Goal: Check status: Check status

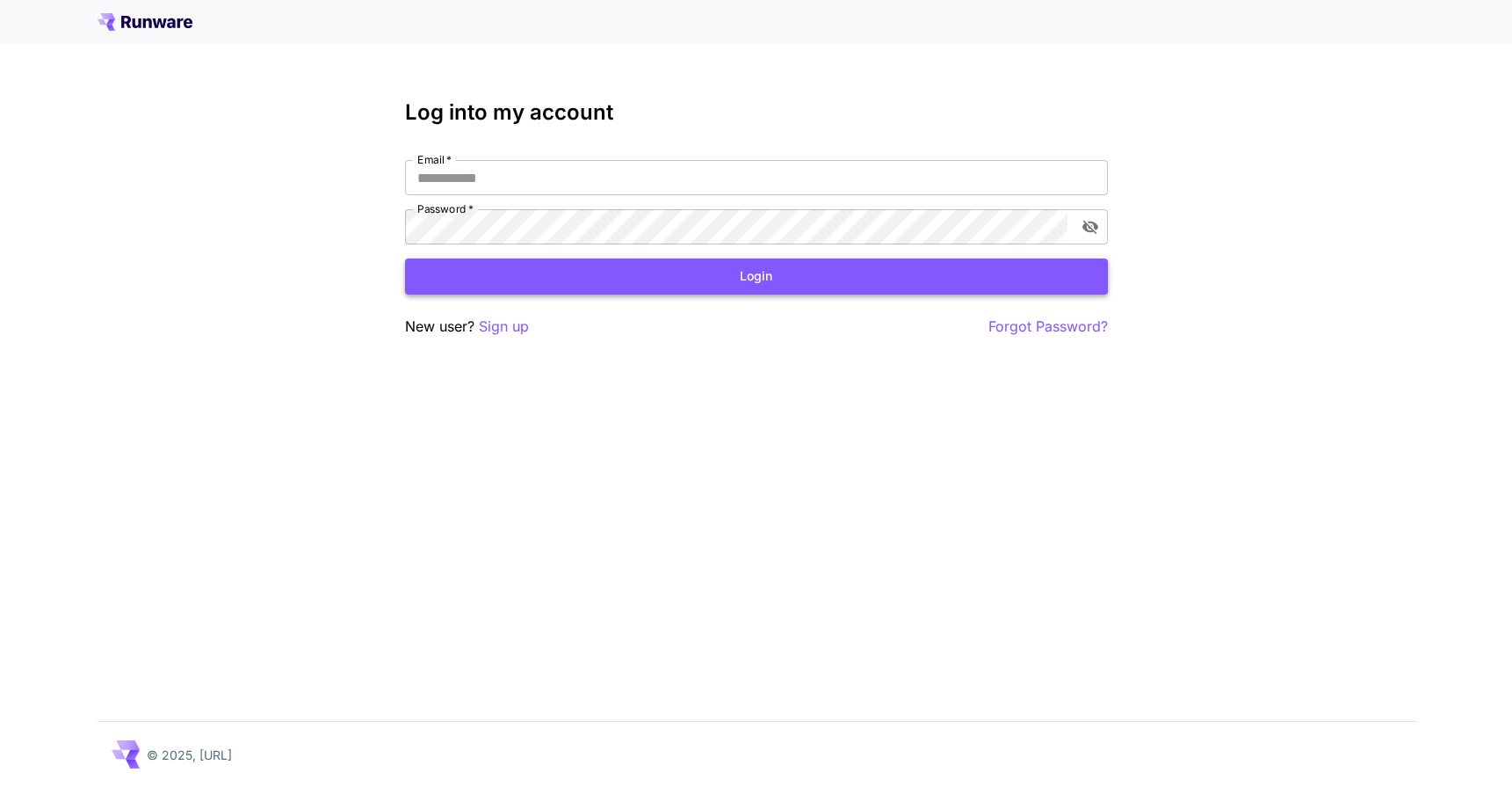
type input "**********"
click at [718, 282] on button "Login" at bounding box center [756, 276] width 702 height 36
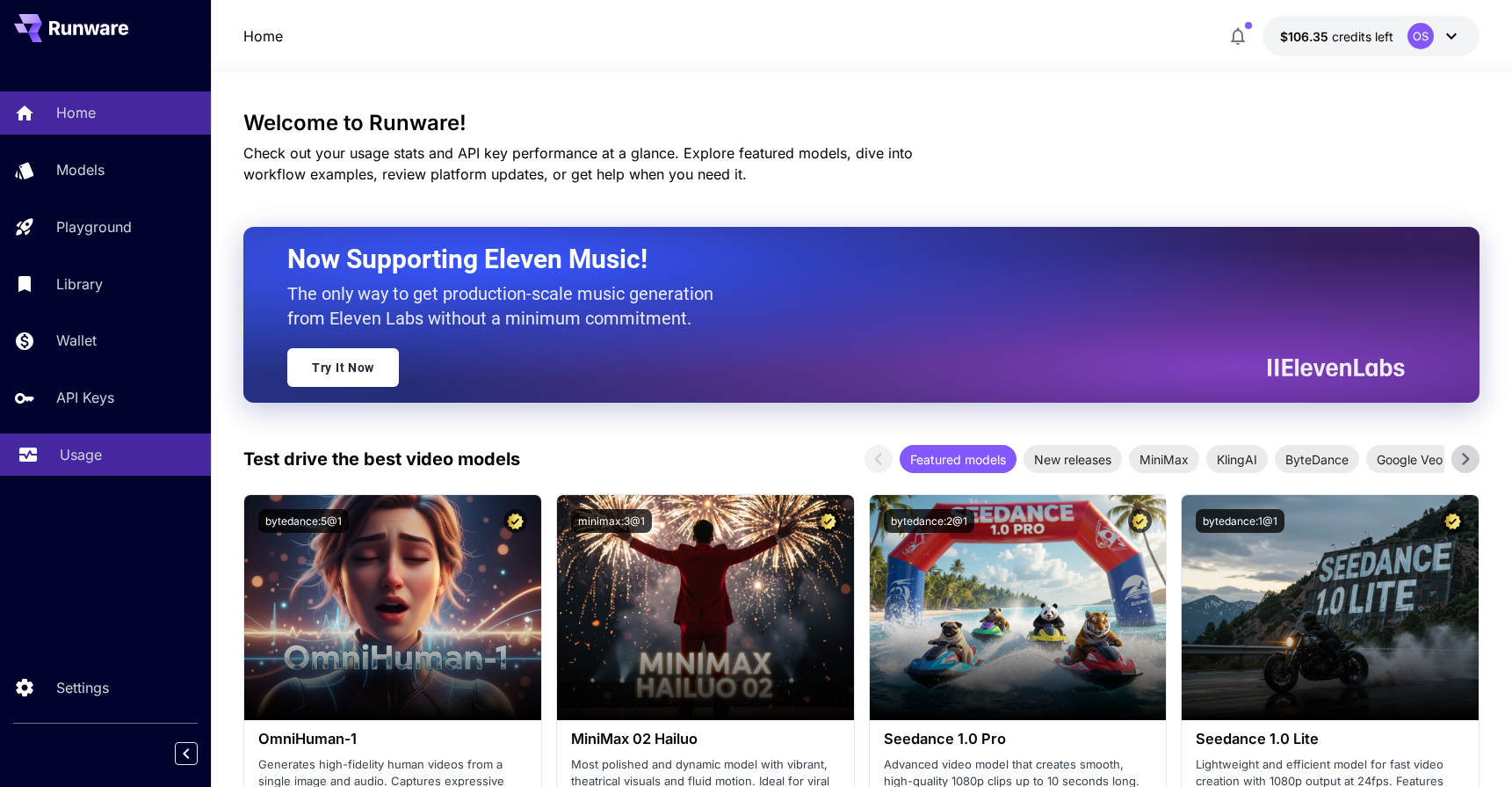
click at [112, 457] on div "Usage" at bounding box center [128, 454] width 137 height 21
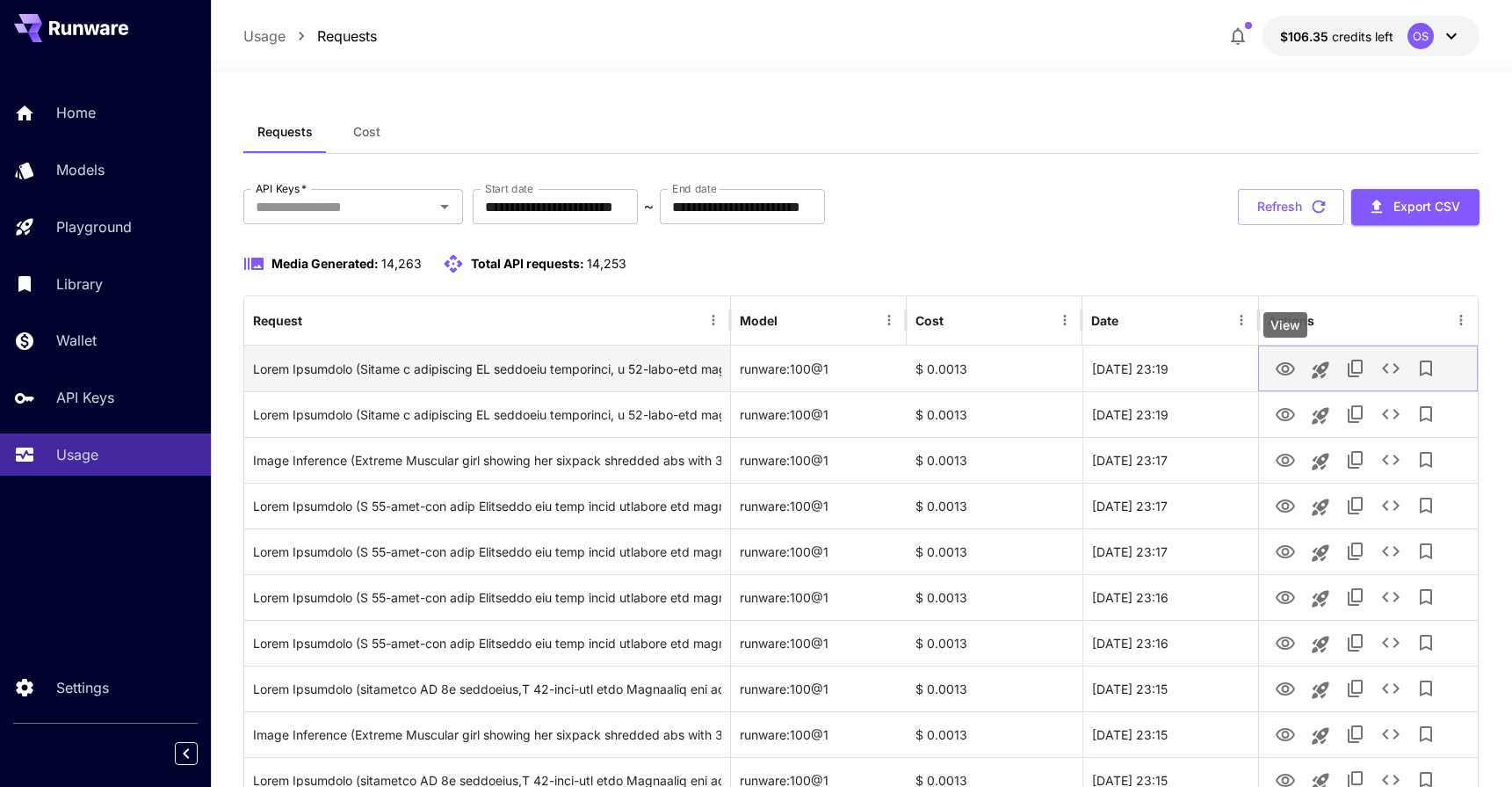
click at [1296, 362] on button "View" at bounding box center [1285, 368] width 35 height 36
click at [1280, 374] on icon "View" at bounding box center [1285, 368] width 19 height 13
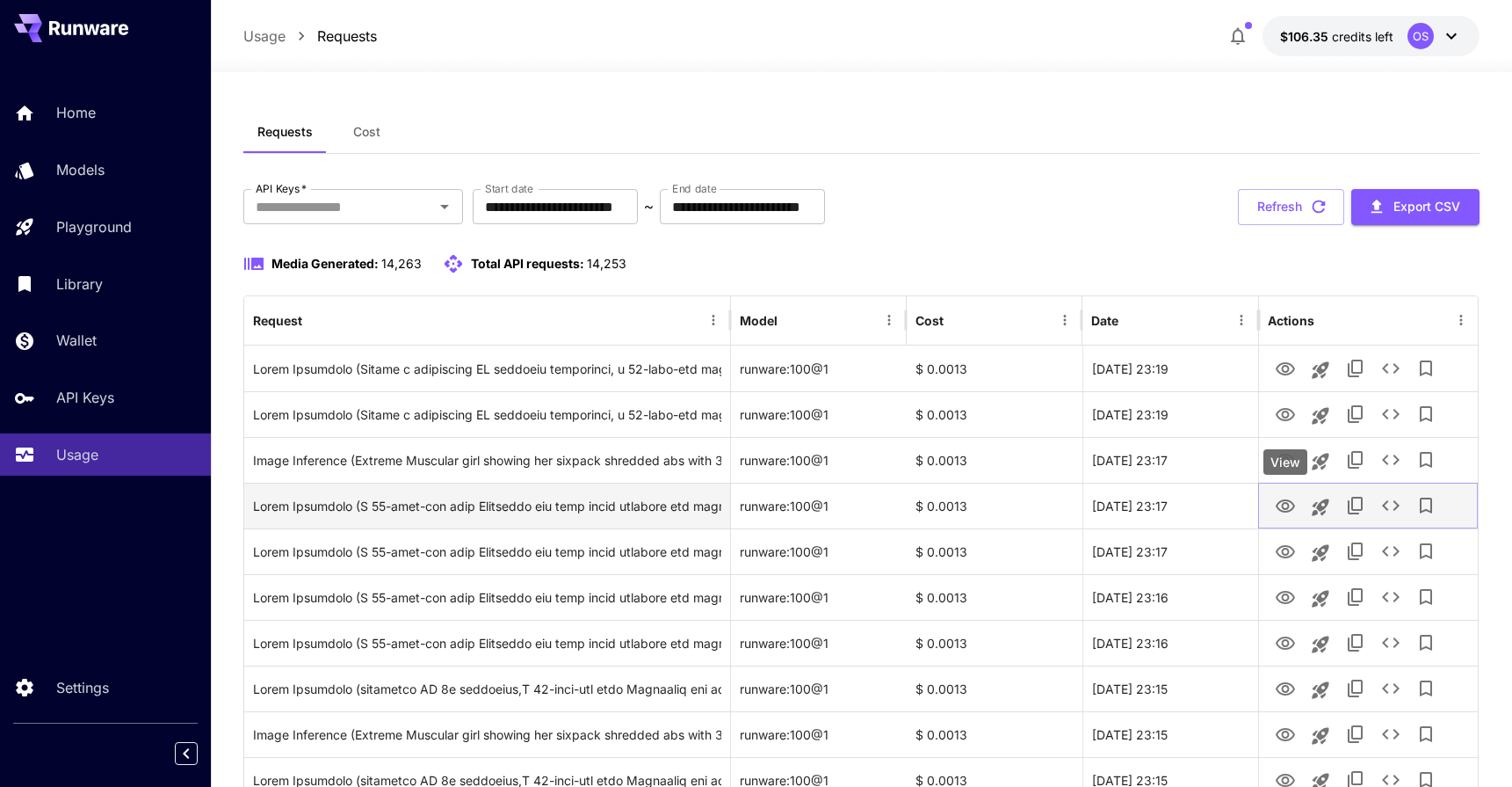
click at [1281, 503] on icon "View" at bounding box center [1285, 506] width 21 height 21
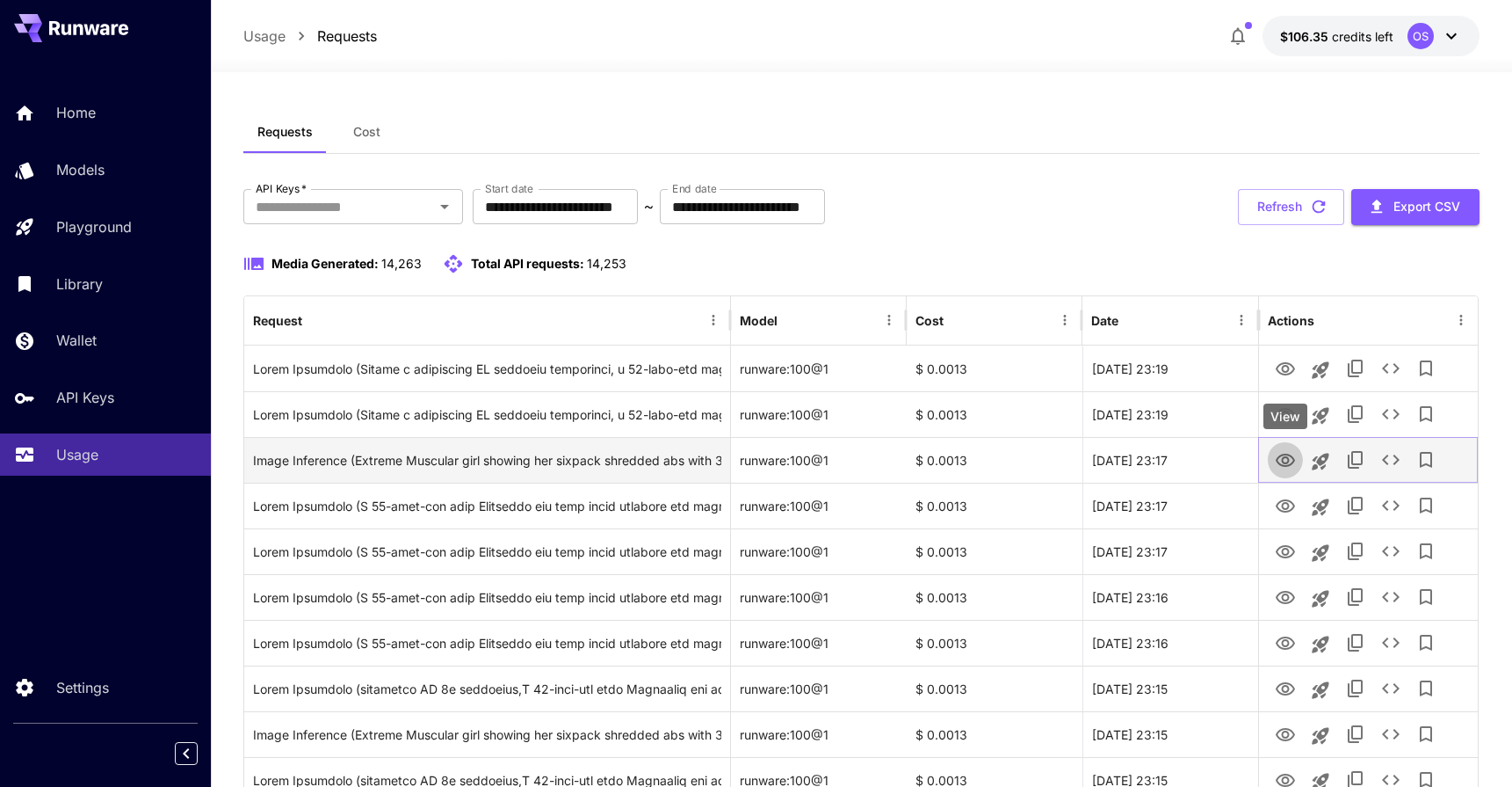
click at [1287, 465] on icon "View" at bounding box center [1285, 459] width 19 height 13
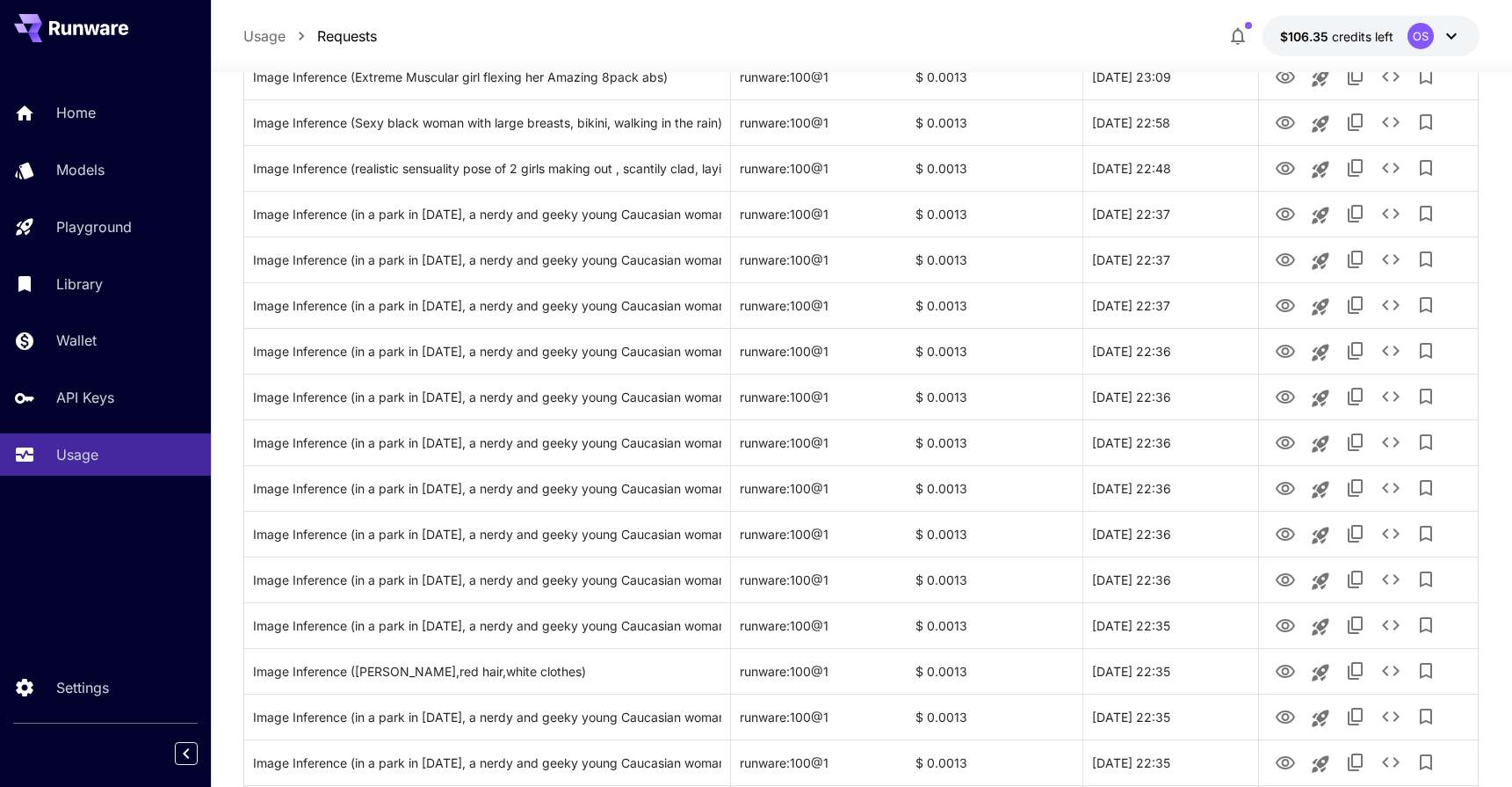
scroll to position [1249, 0]
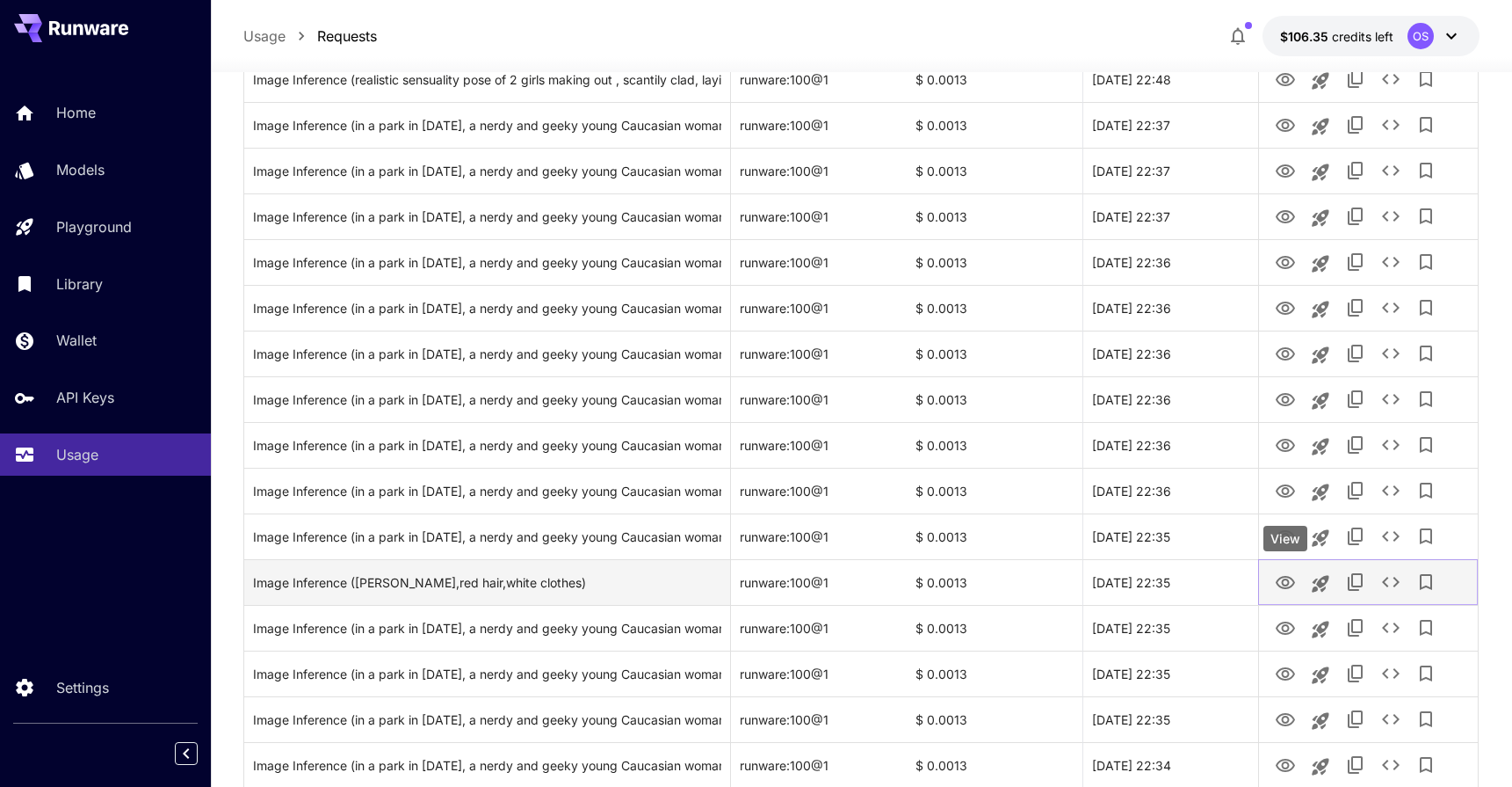
click at [1287, 584] on icon "View" at bounding box center [1285, 582] width 21 height 21
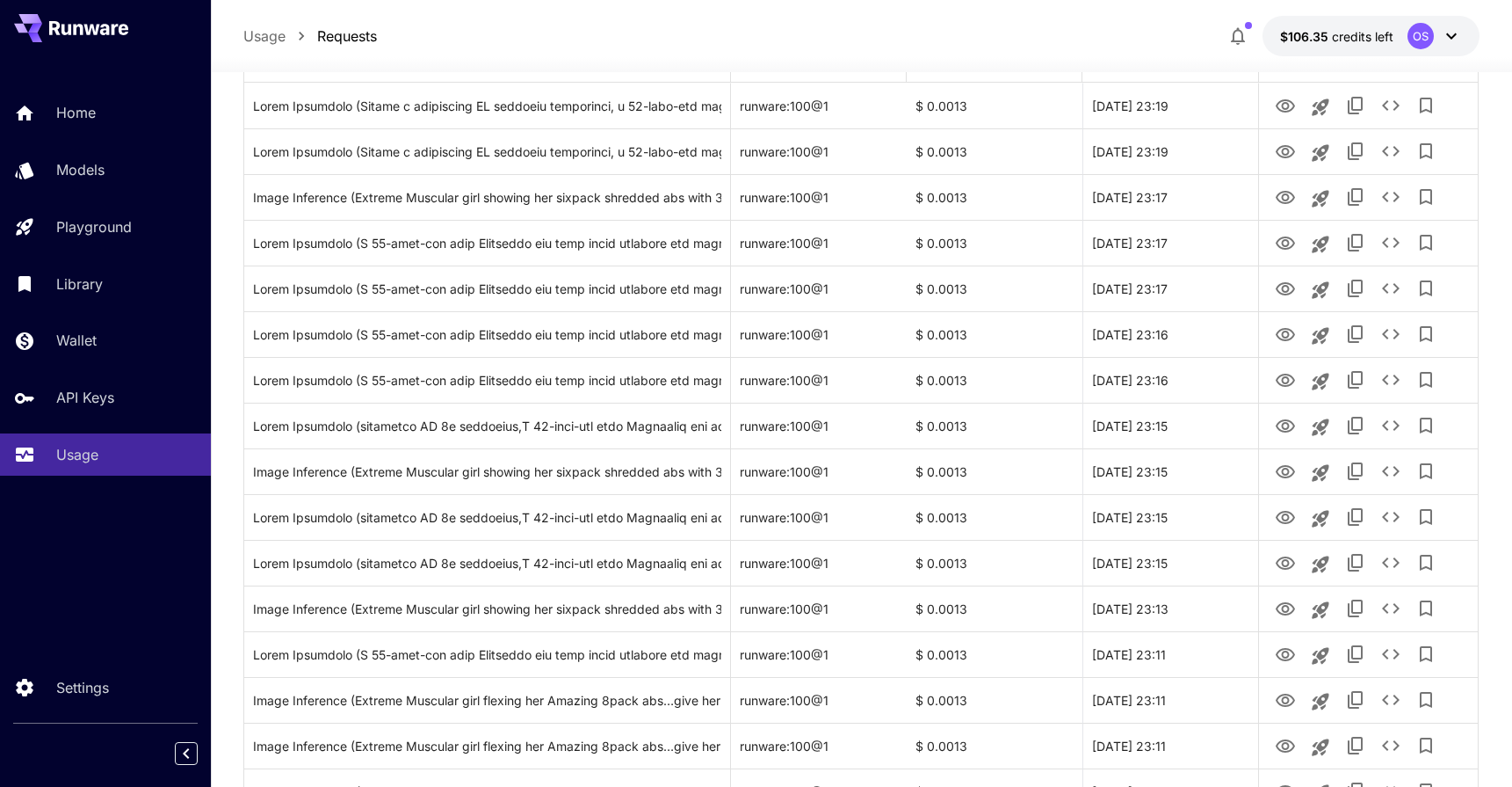
scroll to position [0, 0]
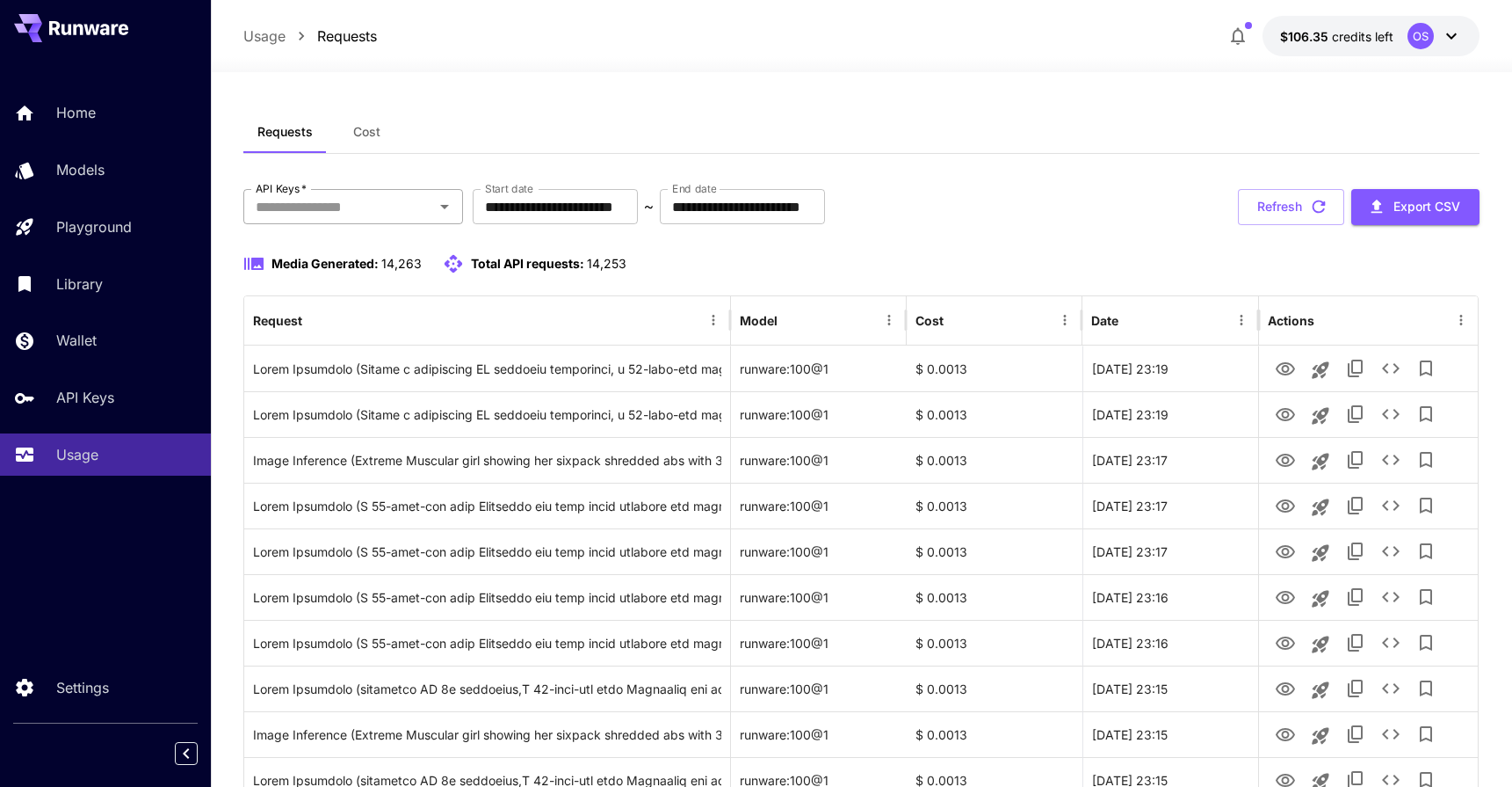
click at [346, 209] on input "API Keys   *" at bounding box center [338, 206] width 180 height 25
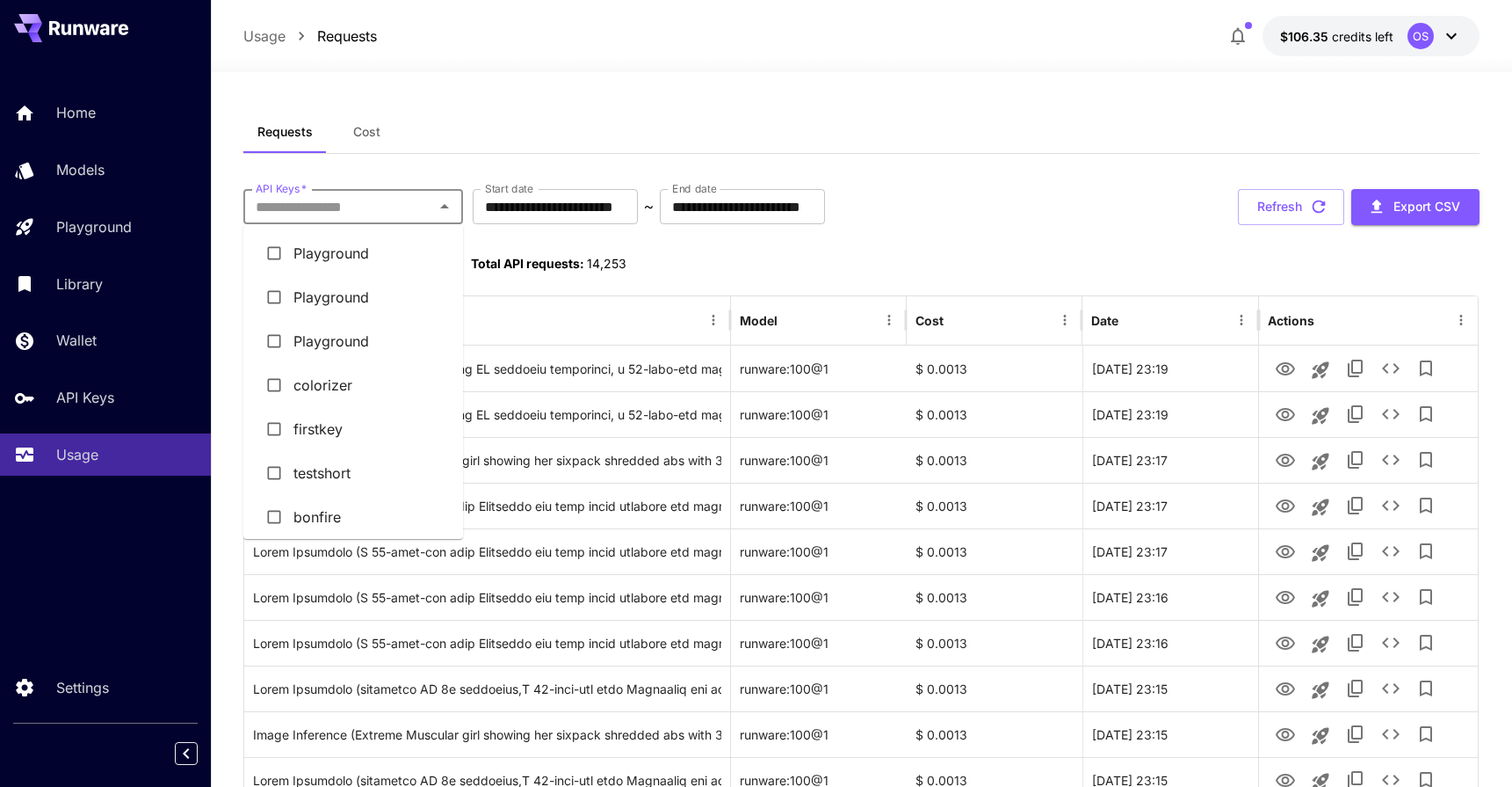
click at [322, 398] on li "colorizer" at bounding box center [353, 385] width 220 height 44
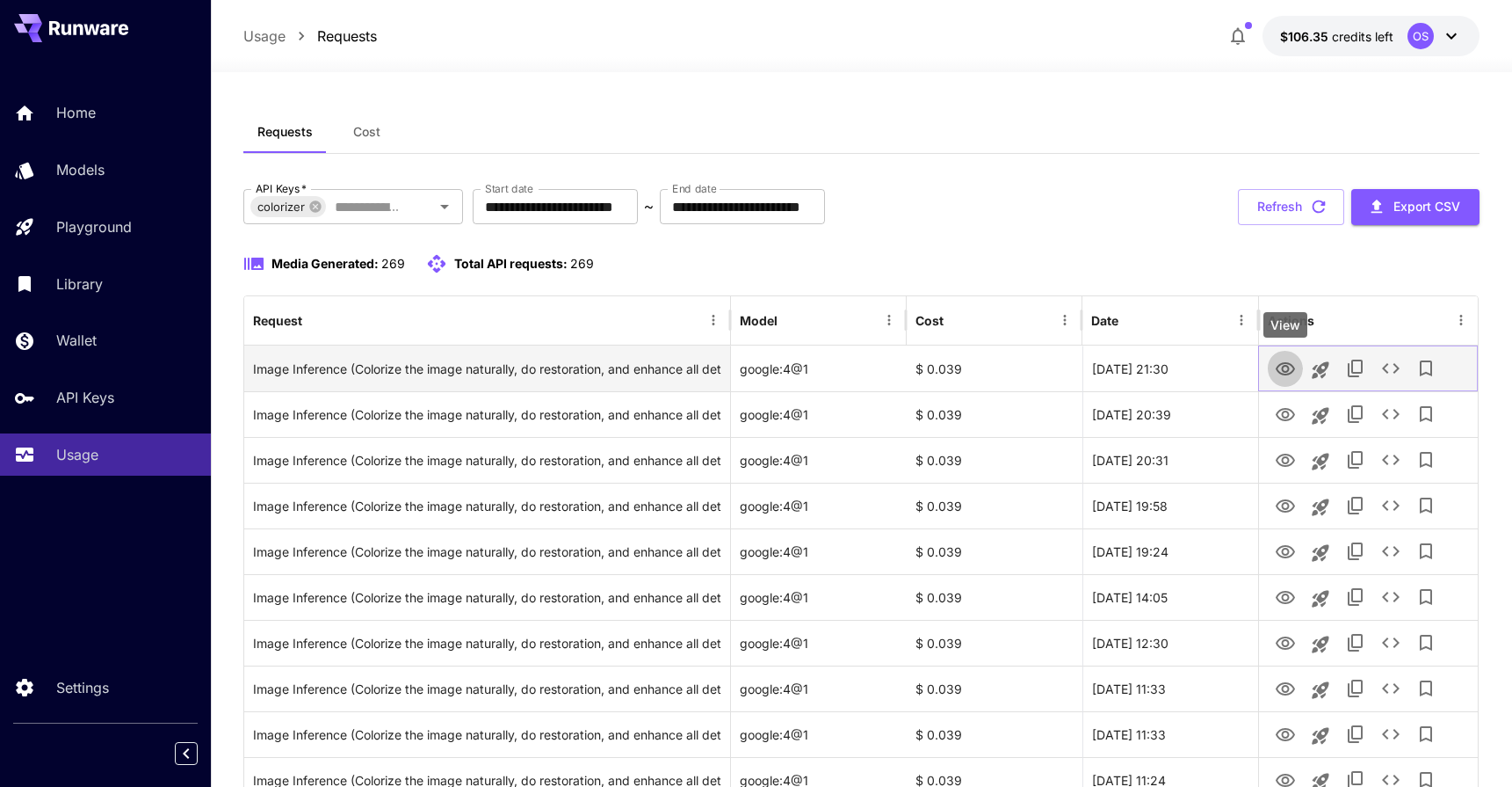
click at [1285, 364] on icon "View" at bounding box center [1285, 369] width 21 height 21
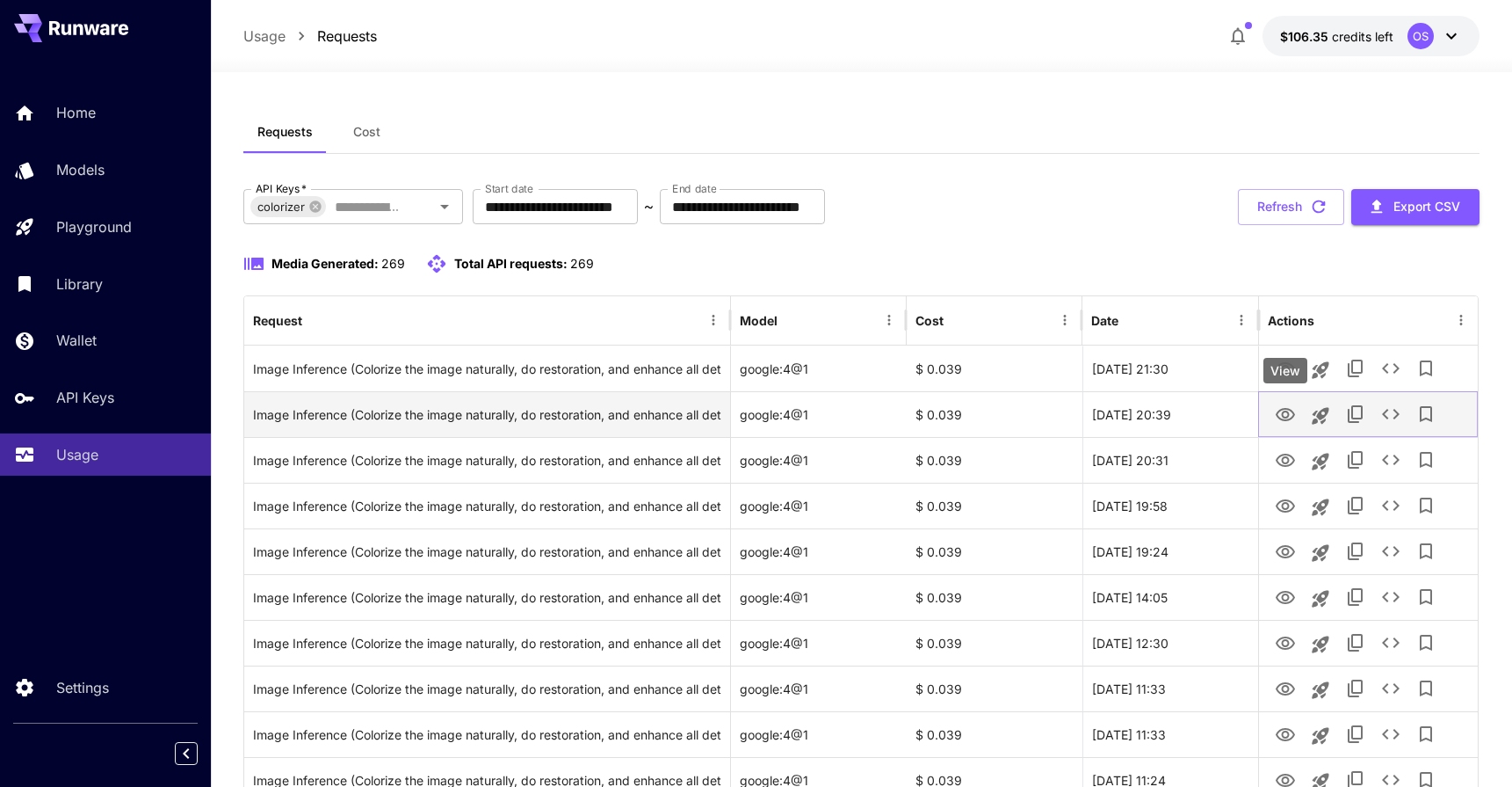
click at [1282, 409] on icon "View" at bounding box center [1285, 414] width 21 height 21
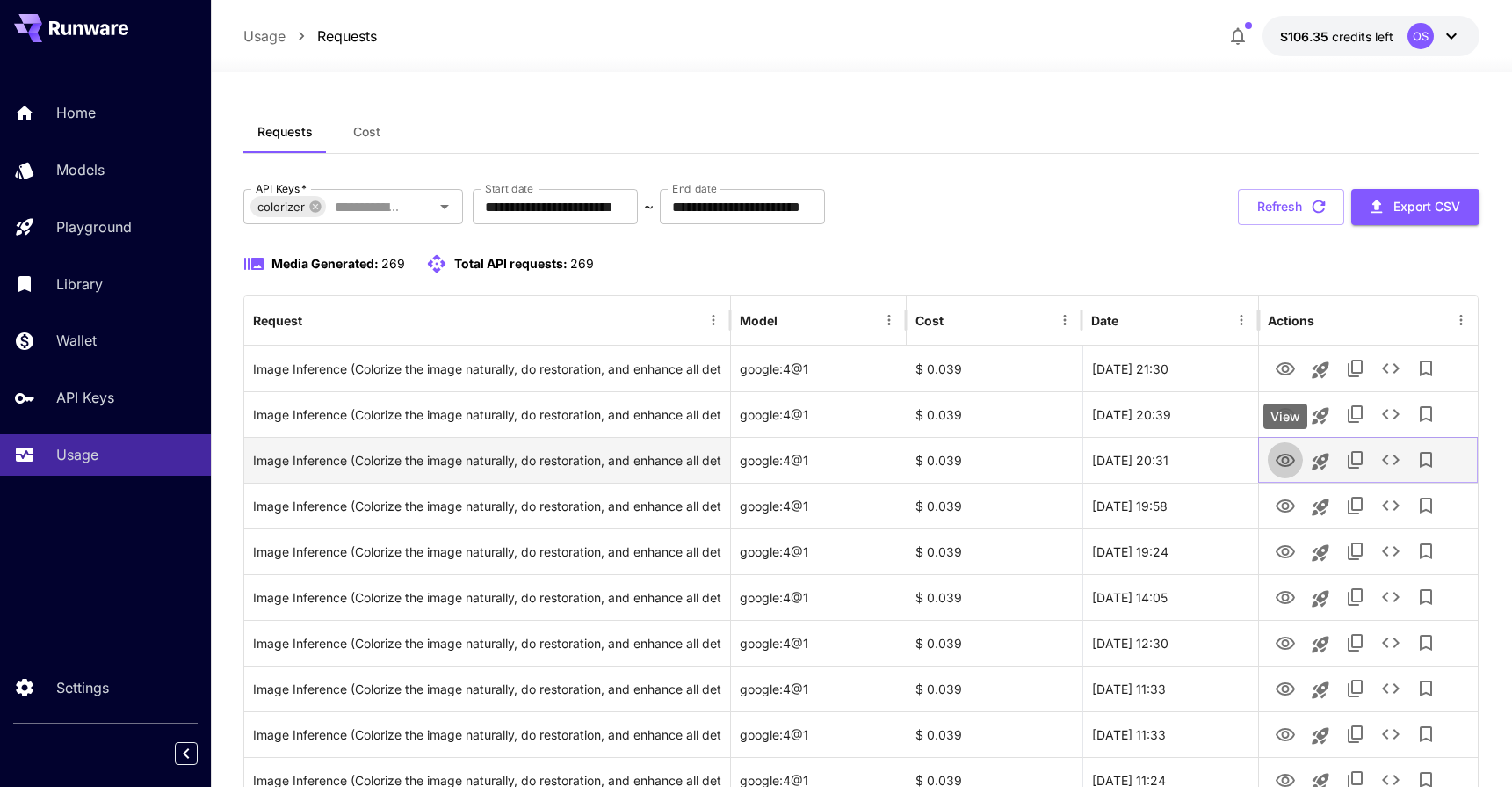
click at [1284, 468] on icon "View" at bounding box center [1285, 460] width 21 height 21
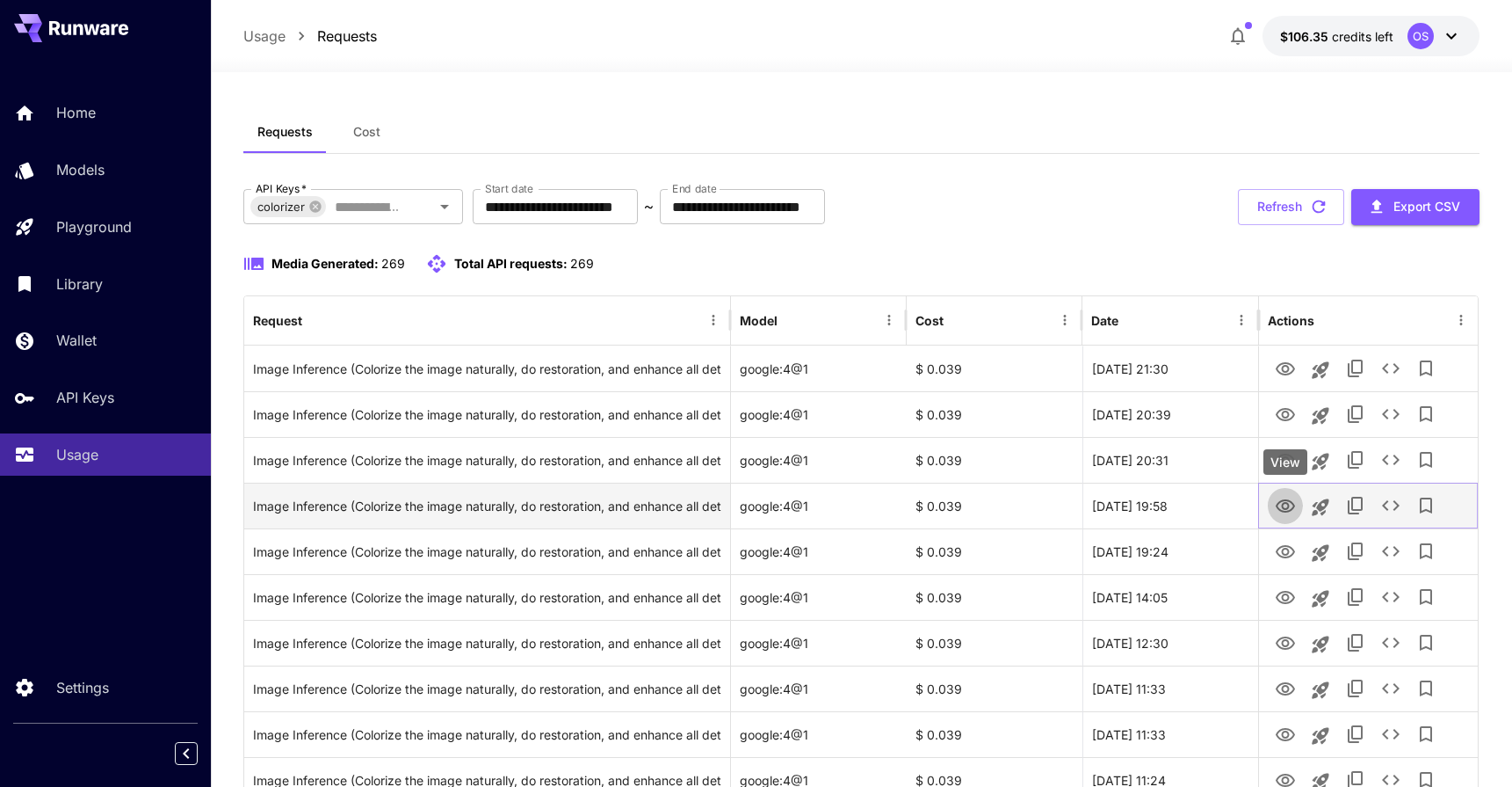
click at [1280, 500] on icon "View" at bounding box center [1285, 506] width 21 height 21
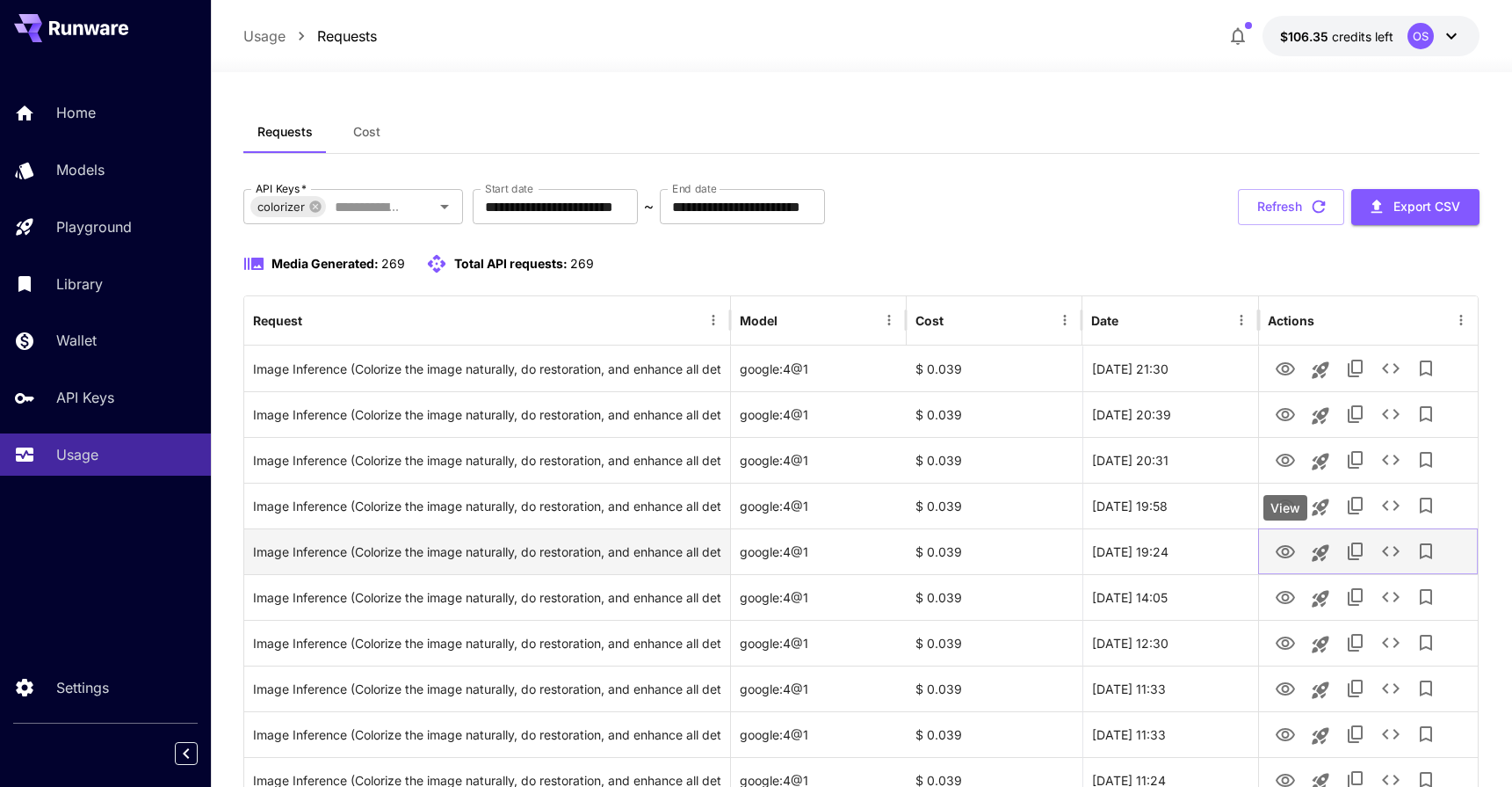
click at [1286, 542] on icon "View" at bounding box center [1285, 551] width 21 height 21
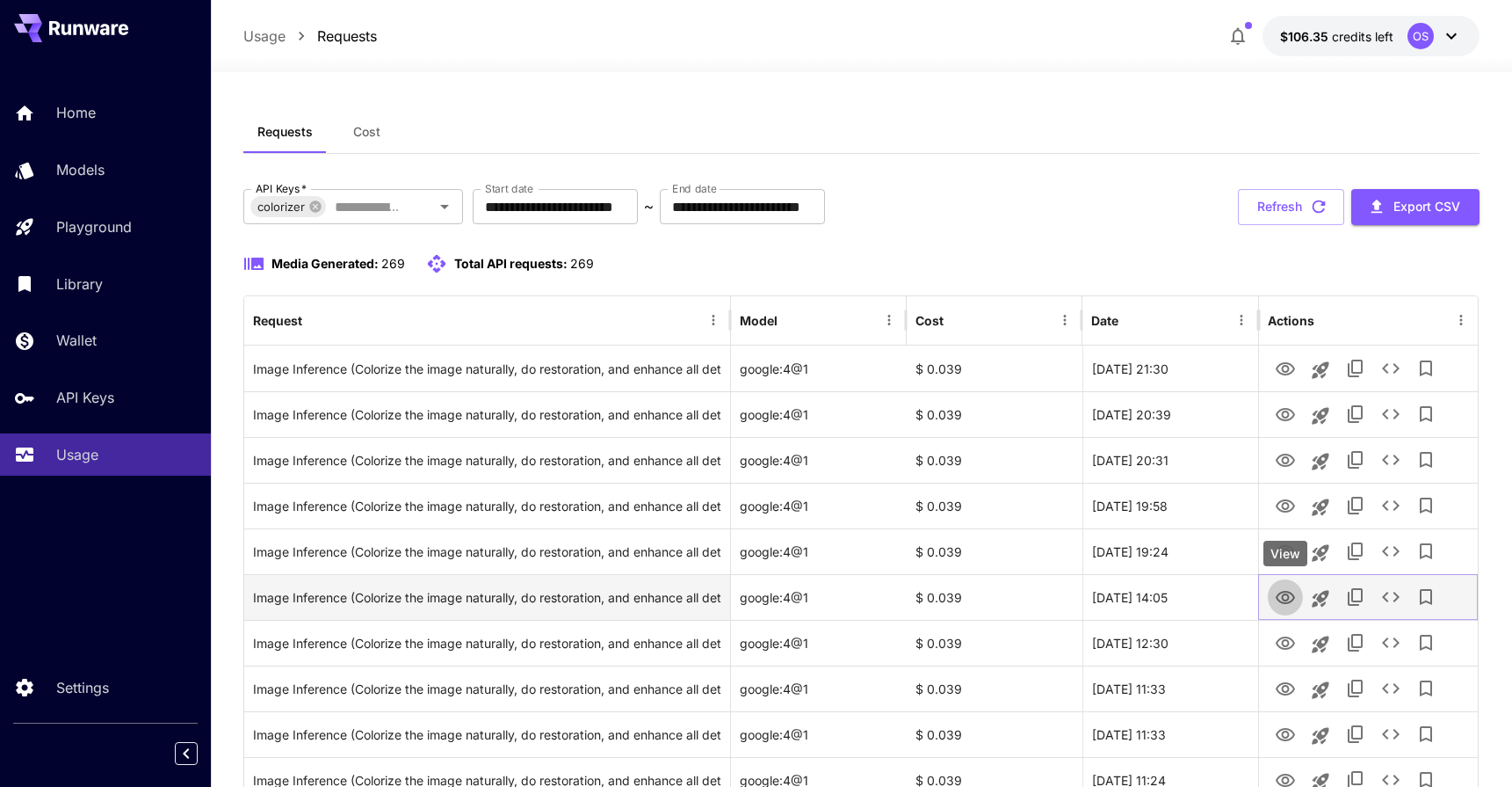
click at [1285, 596] on icon "View" at bounding box center [1285, 597] width 21 height 21
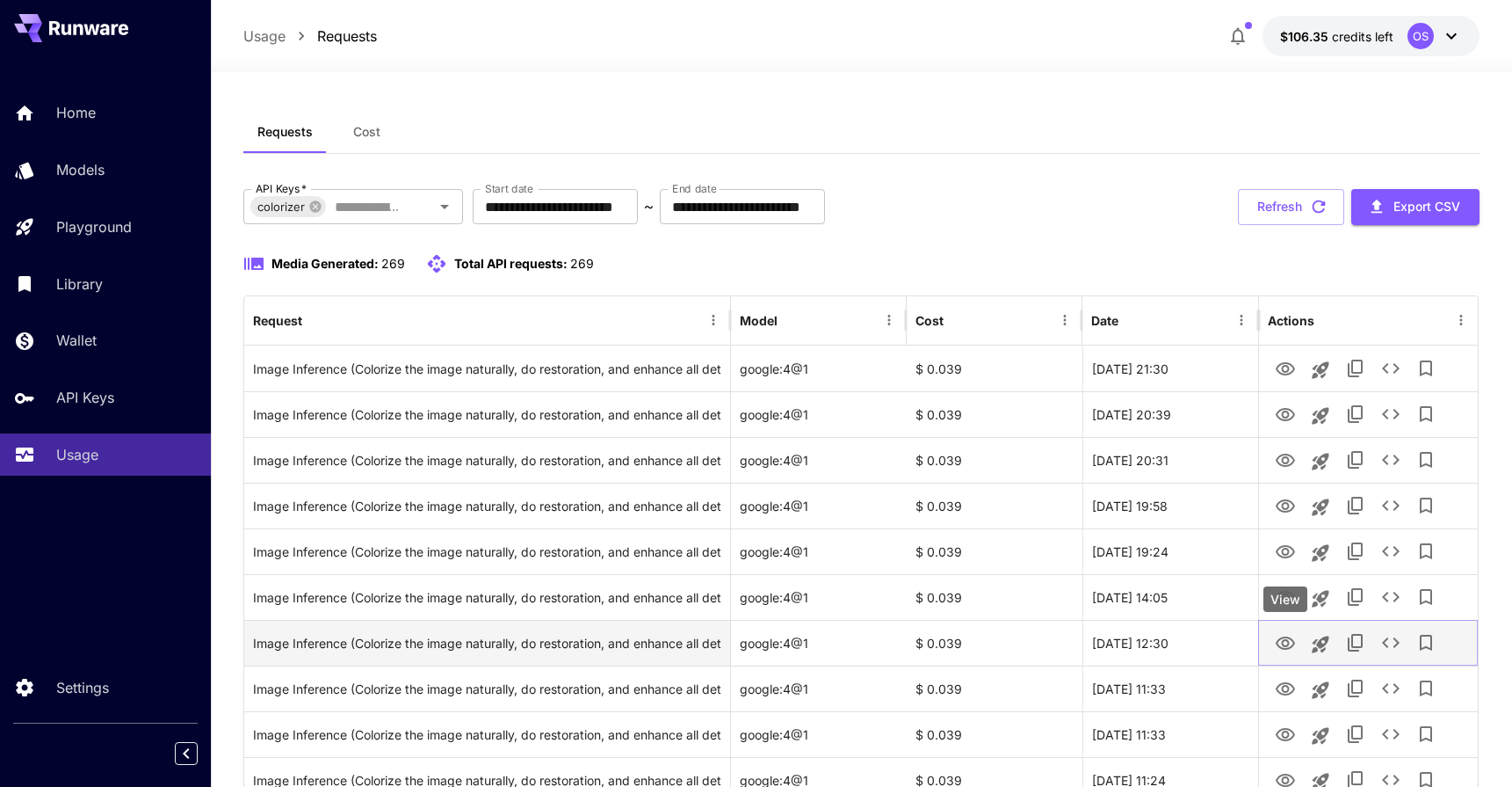
click at [1290, 635] on icon "View" at bounding box center [1285, 643] width 21 height 21
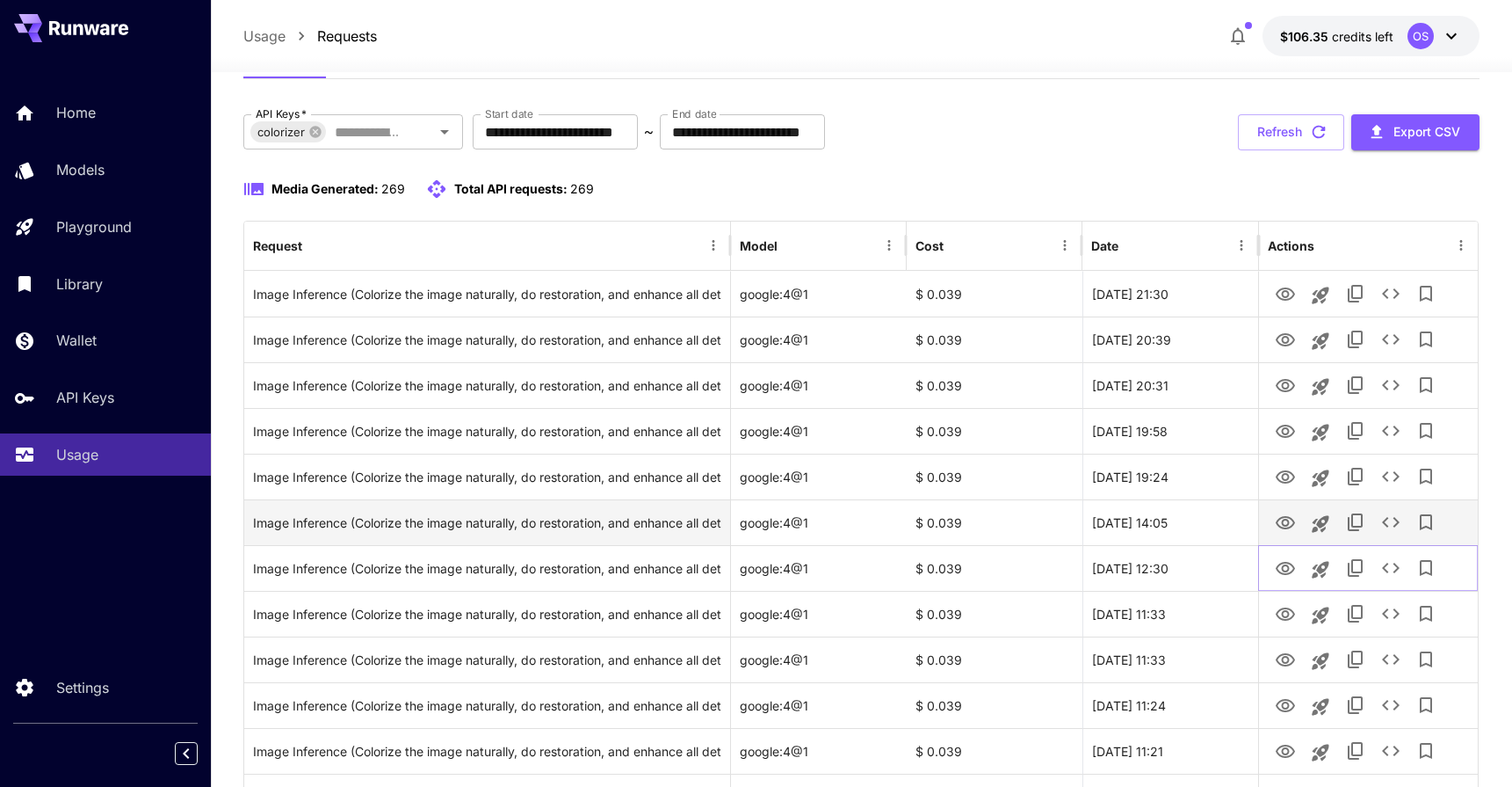
scroll to position [85, 0]
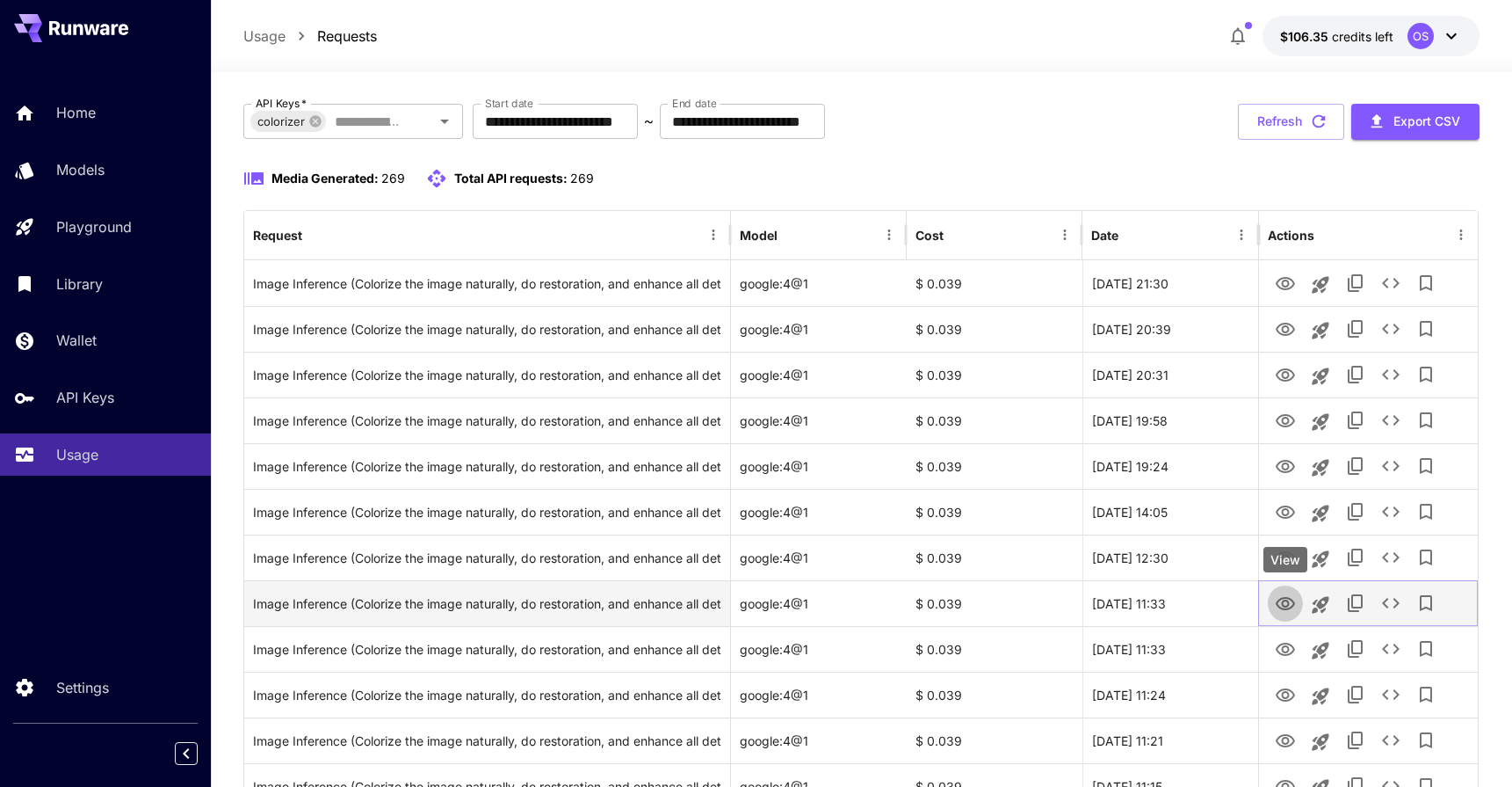
click at [1284, 607] on icon "View" at bounding box center [1285, 603] width 21 height 21
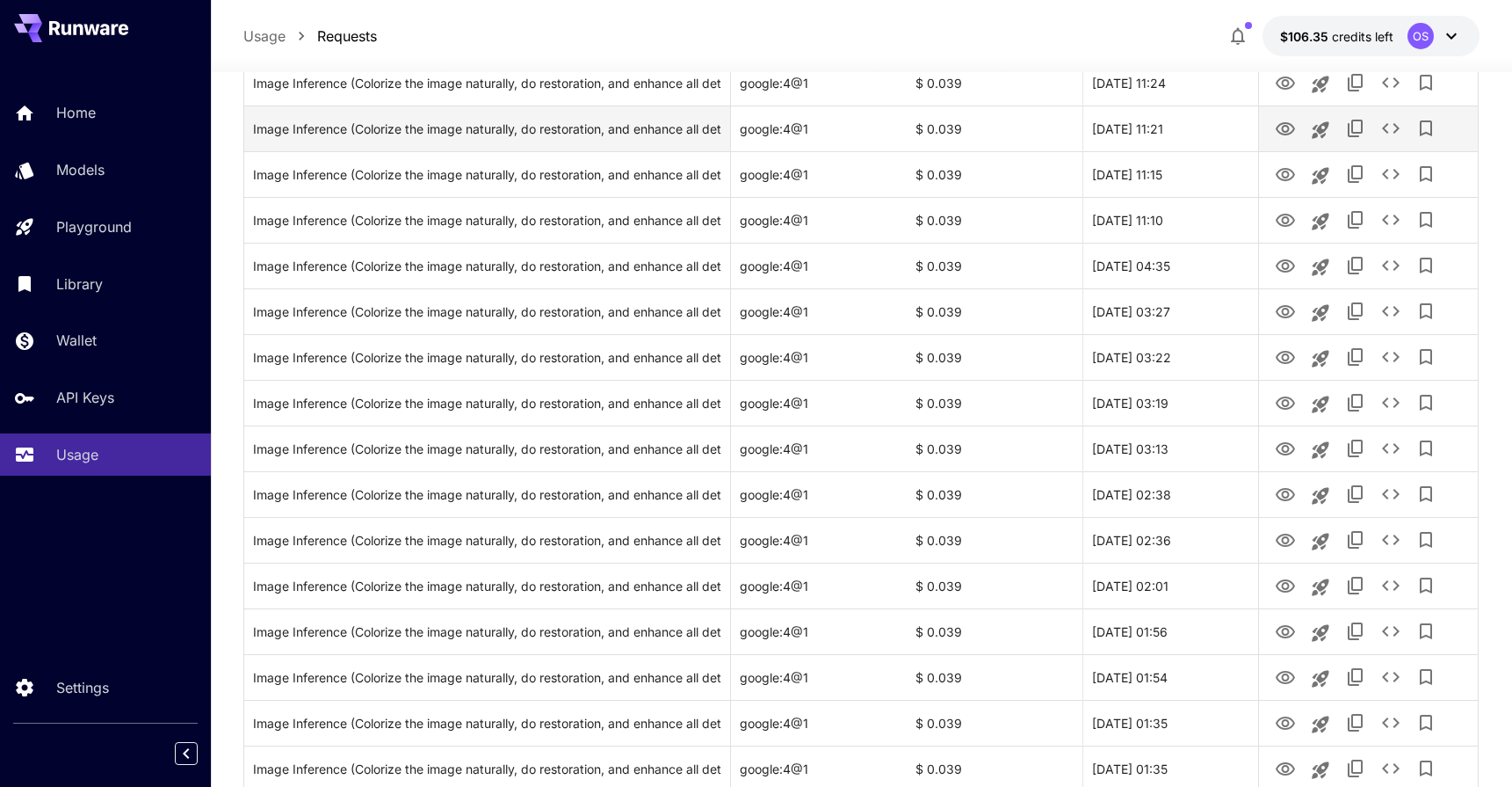
scroll to position [779, 0]
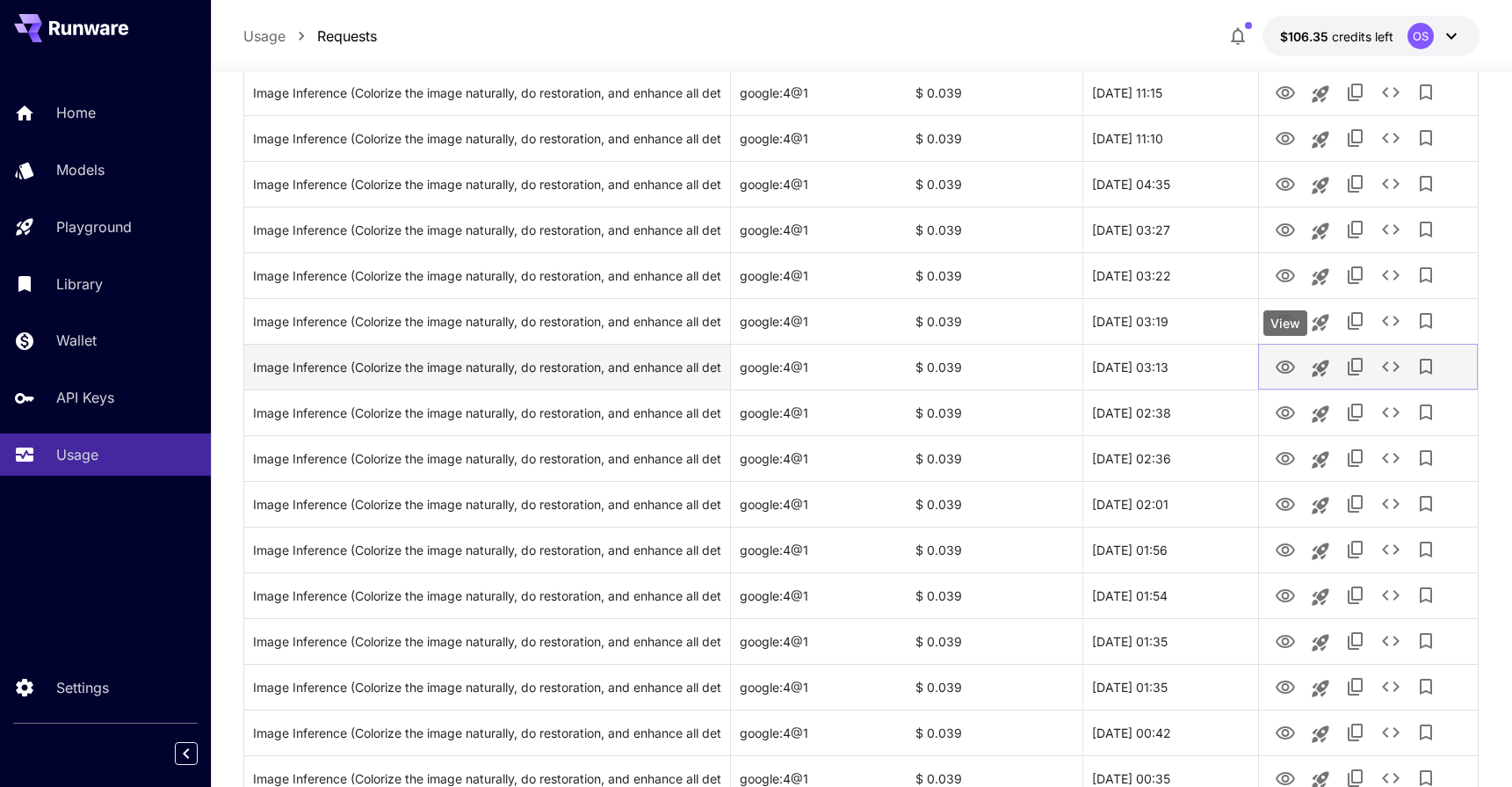
click at [1283, 365] on icon "View" at bounding box center [1285, 367] width 19 height 13
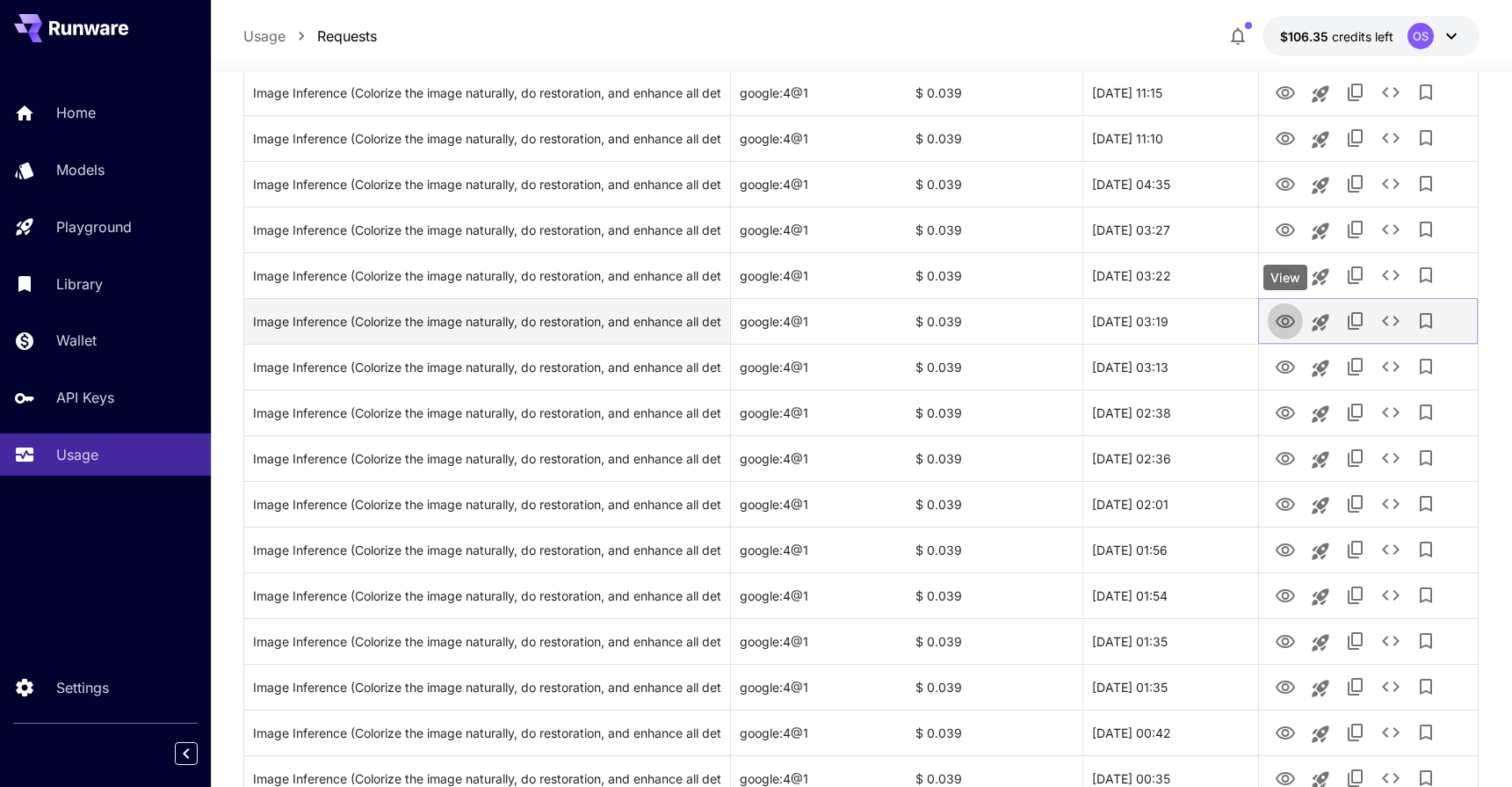
click at [1285, 325] on icon "View" at bounding box center [1285, 321] width 21 height 21
